Goal: Find specific page/section: Find specific page/section

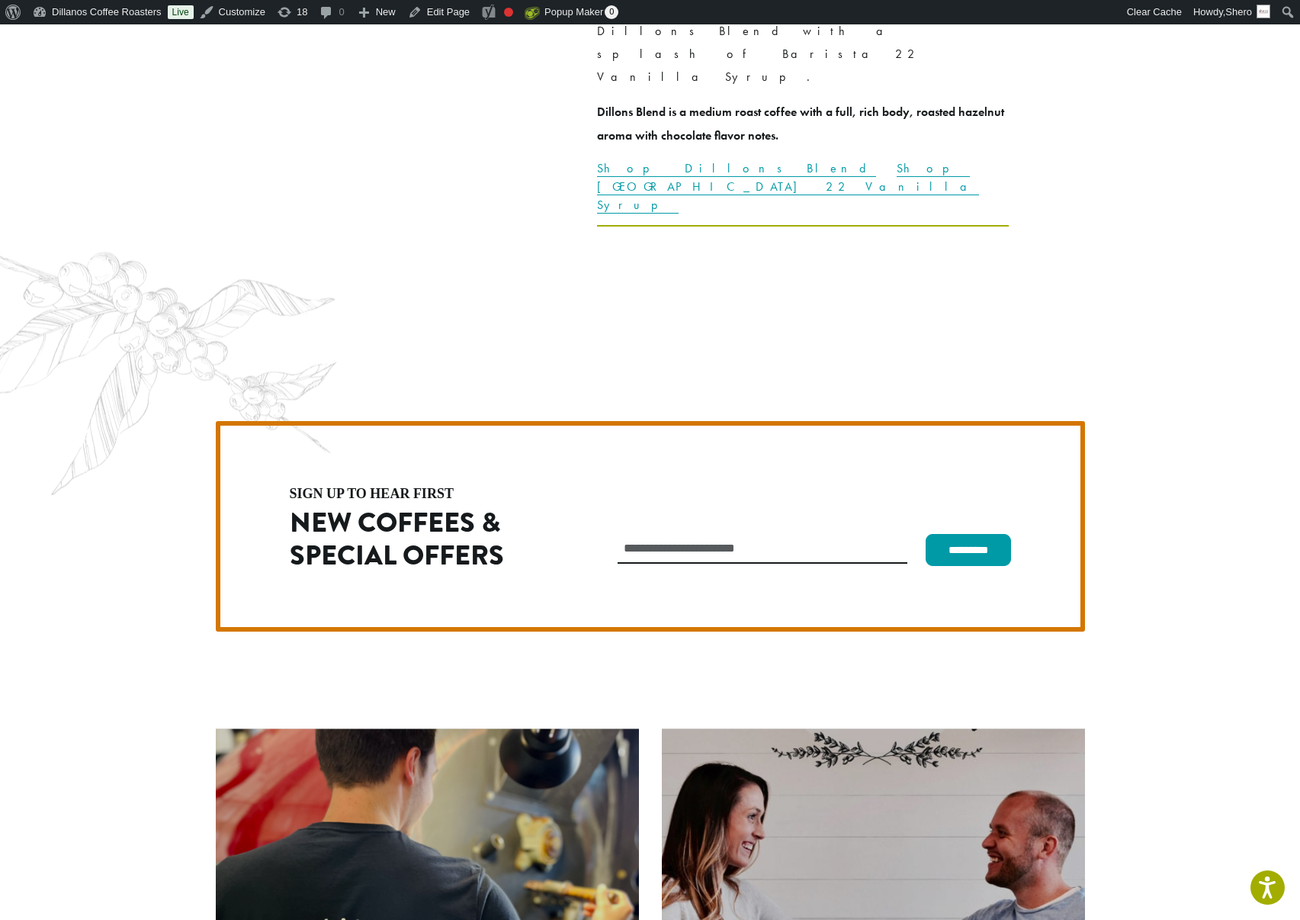
scroll to position [4334, 0]
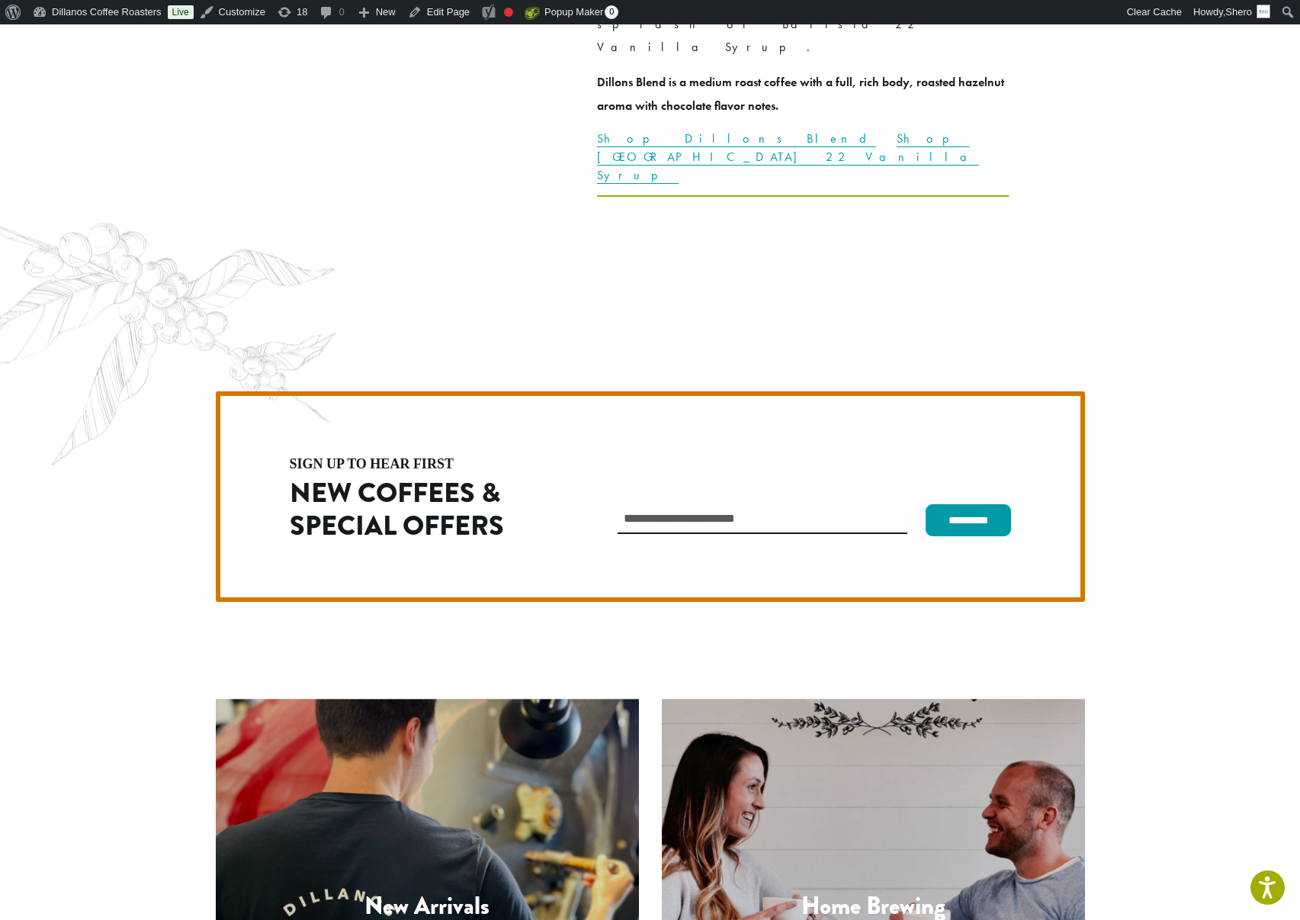
drag, startPoint x: 200, startPoint y: 780, endPoint x: 322, endPoint y: 801, distance: 123.8
copy p "1620 45th Street E Sumner, WA 98390"
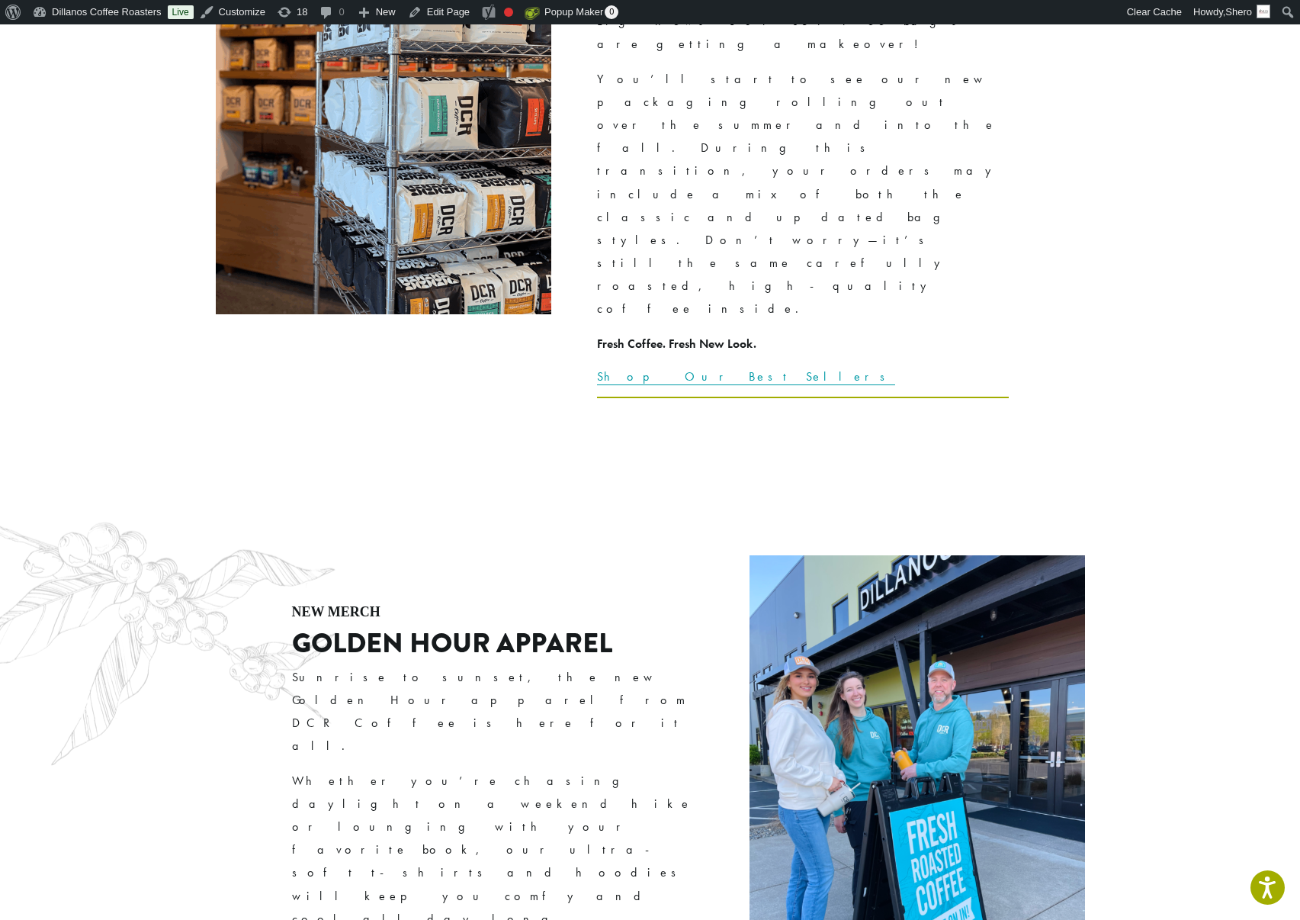
scroll to position [2548, 0]
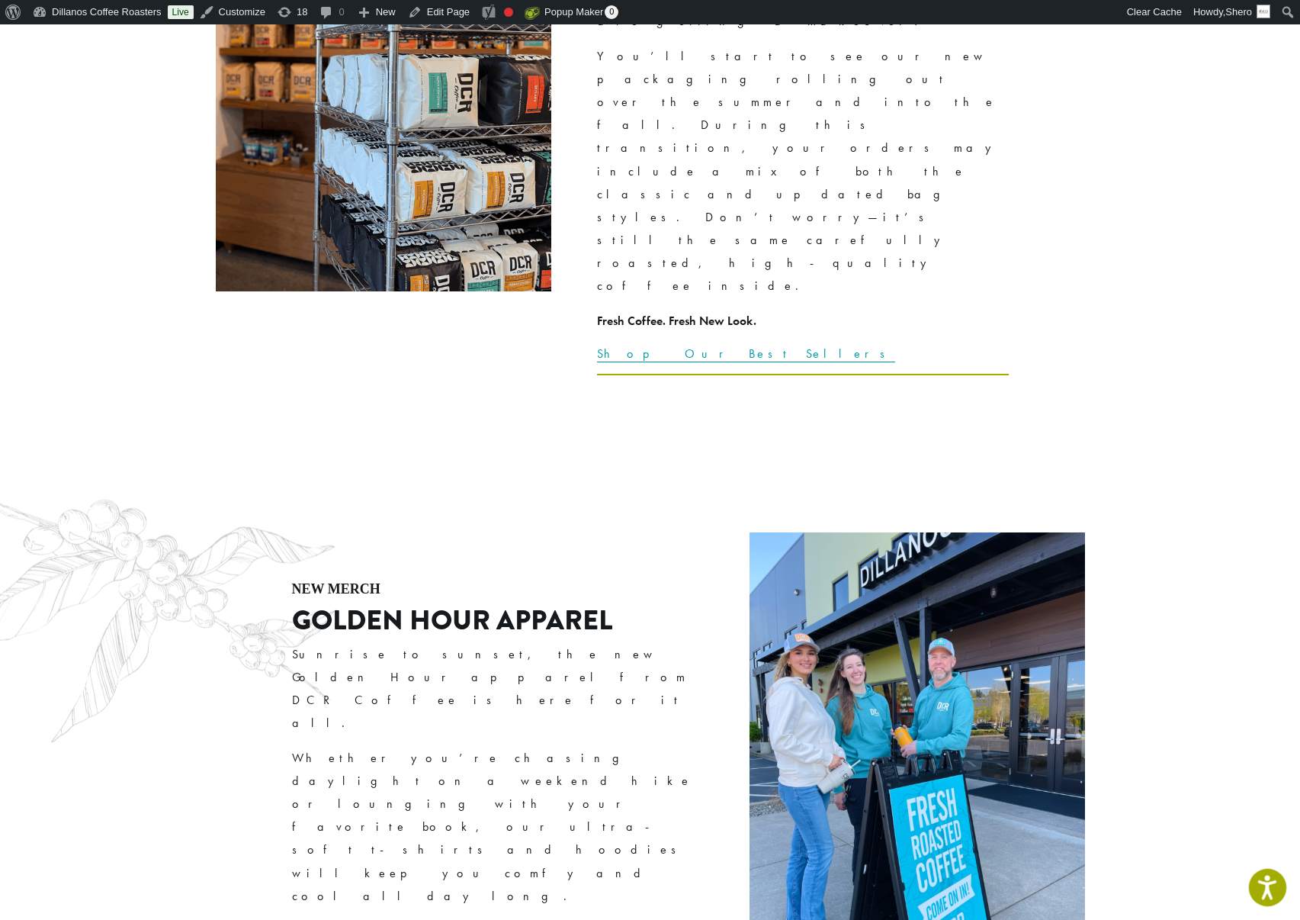
click at [1270, 886] on icon "Open accessiBe: accessibility options, statement and help" at bounding box center [1267, 887] width 18 height 24
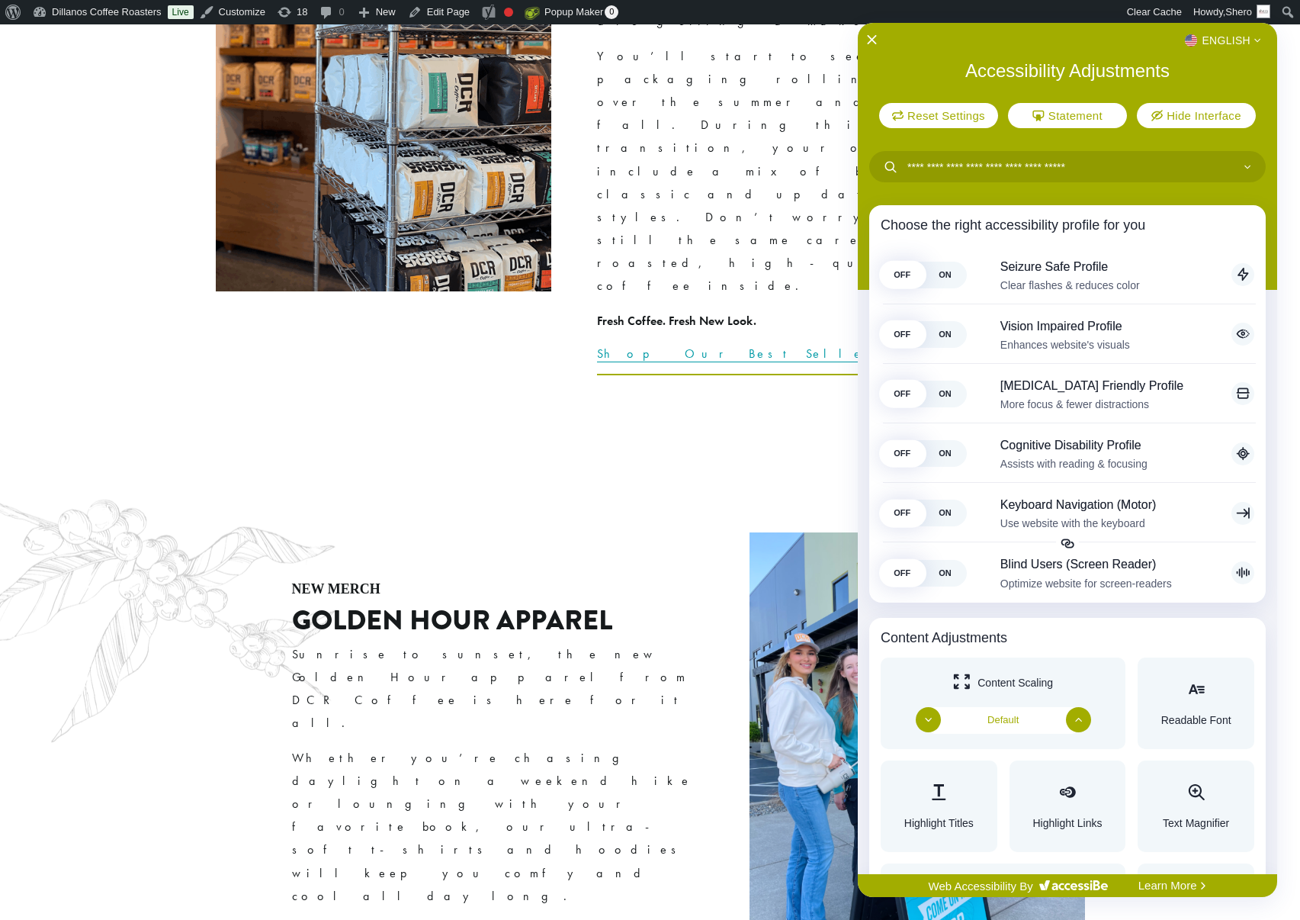
click at [781, 689] on div at bounding box center [650, 460] width 1300 height 920
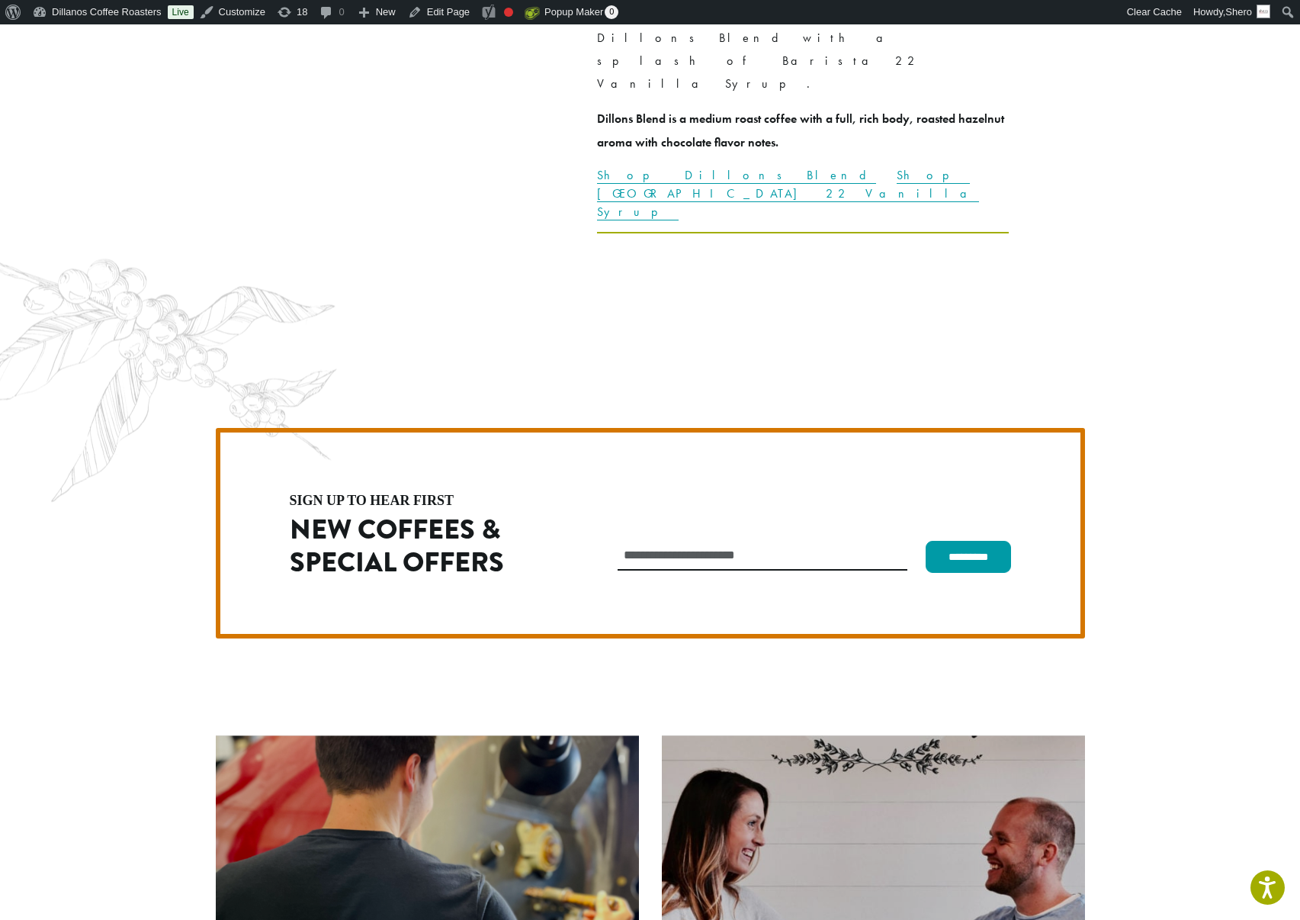
scroll to position [4334, 0]
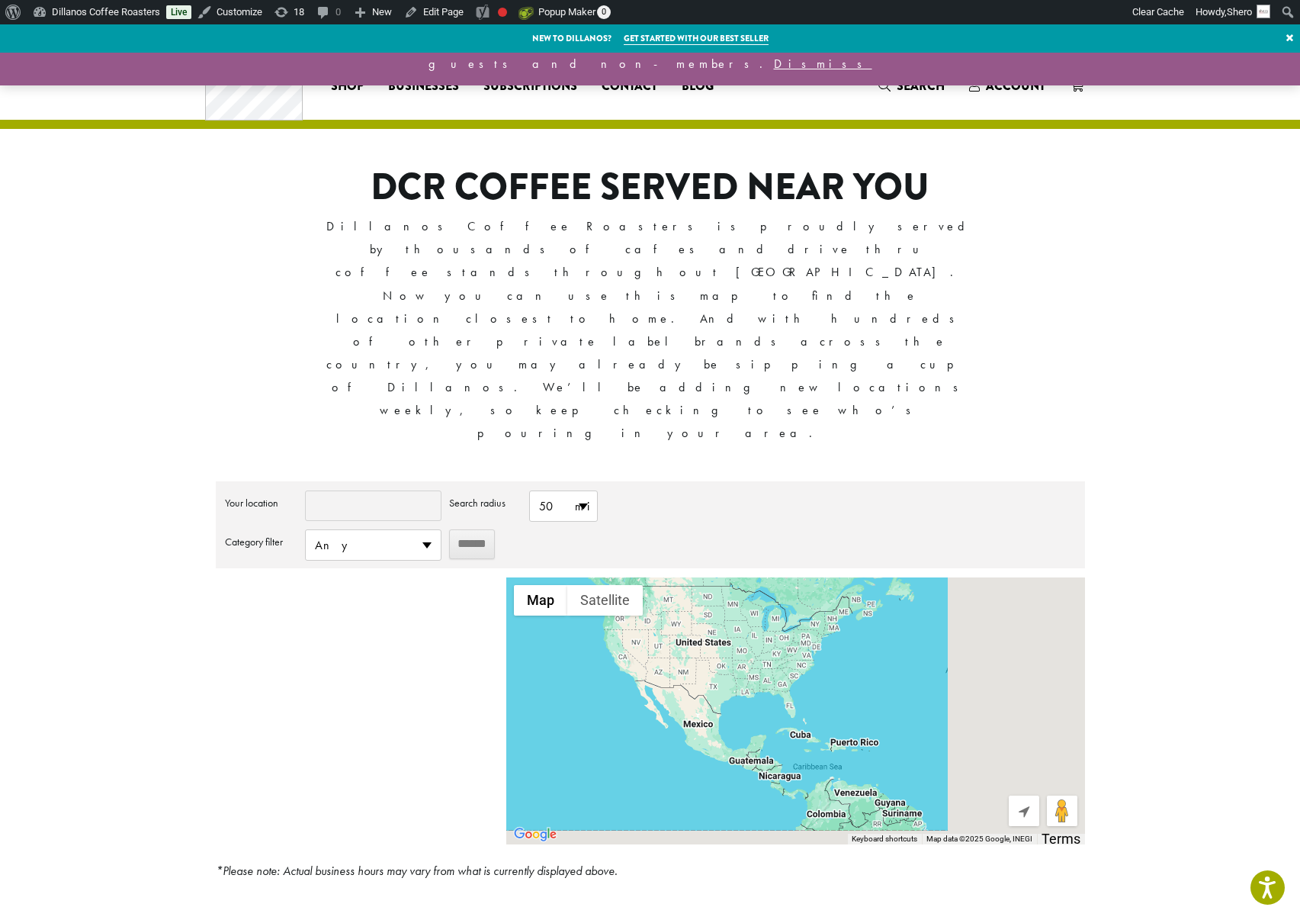
type input "*****"
